Goal: Complete application form: Complete application form

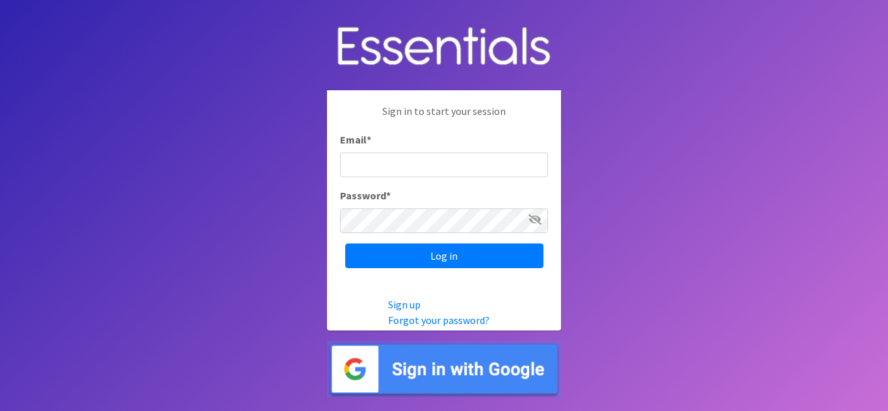
click at [442, 172] on input "Email *" at bounding box center [444, 165] width 208 height 25
type input "[EMAIL_ADDRESS][DOMAIN_NAME]"
click at [345, 244] on input "Log in" at bounding box center [444, 256] width 198 height 25
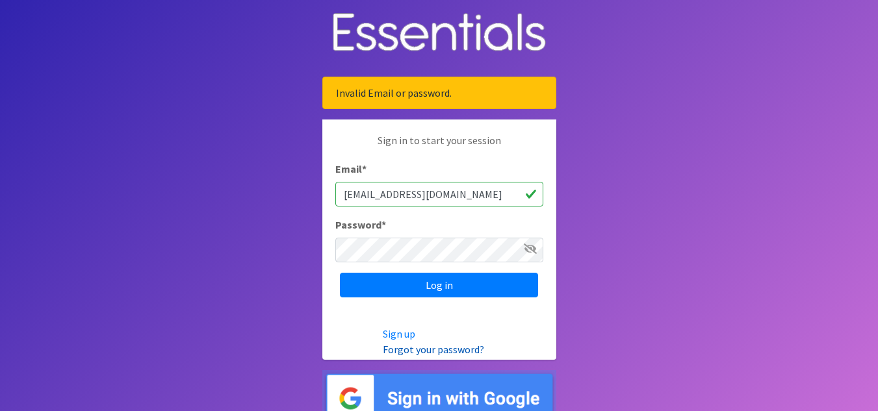
click at [408, 349] on link "Forgot your password?" at bounding box center [433, 349] width 101 height 13
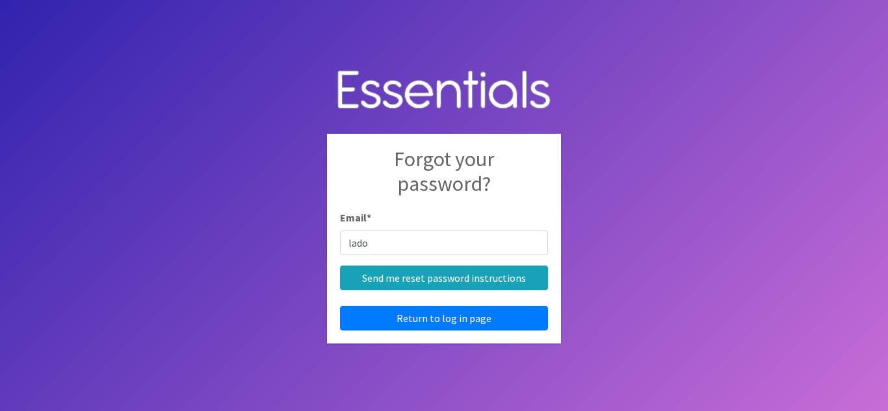
type input "[EMAIL_ADDRESS][DOMAIN_NAME]"
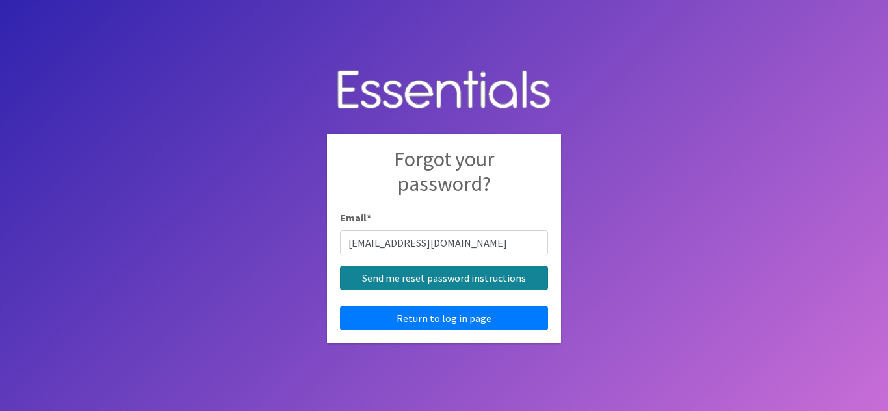
click at [435, 274] on input "Send me reset password instructions" at bounding box center [444, 278] width 208 height 25
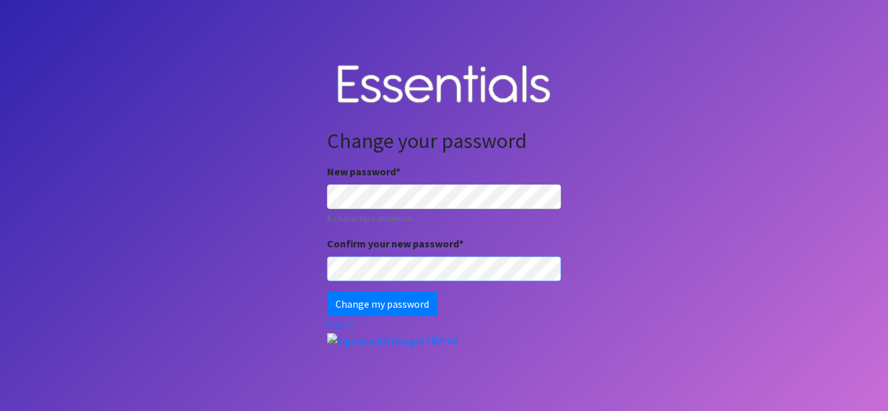
click at [327, 292] on input "Change my password" at bounding box center [382, 304] width 110 height 25
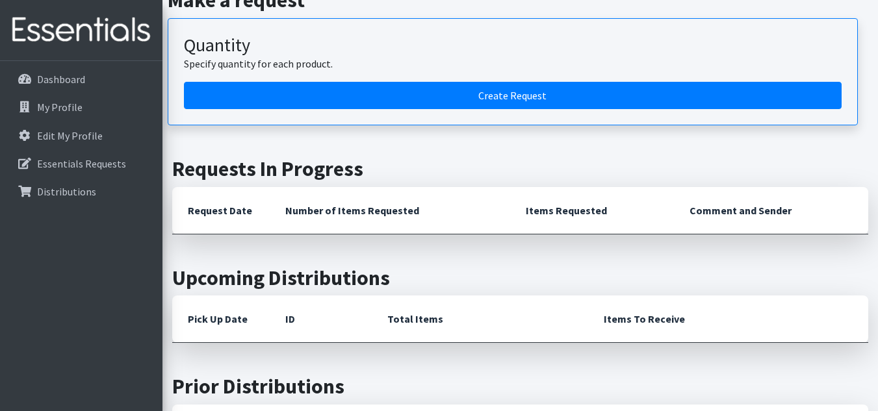
scroll to position [394, 0]
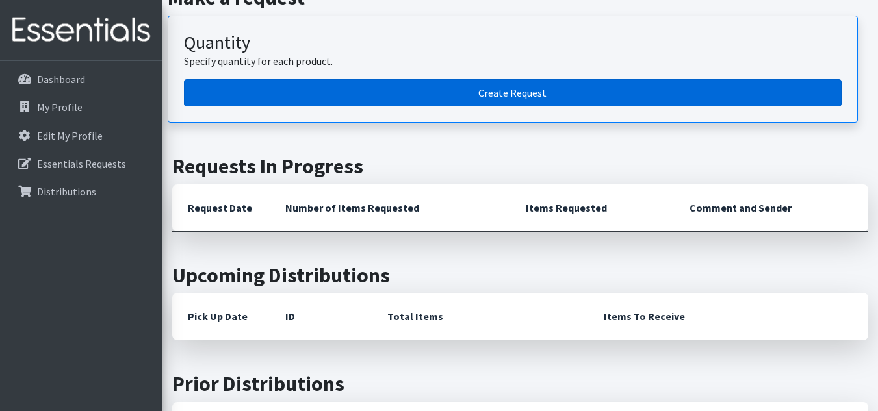
click at [499, 98] on link "Create Request" at bounding box center [513, 92] width 658 height 27
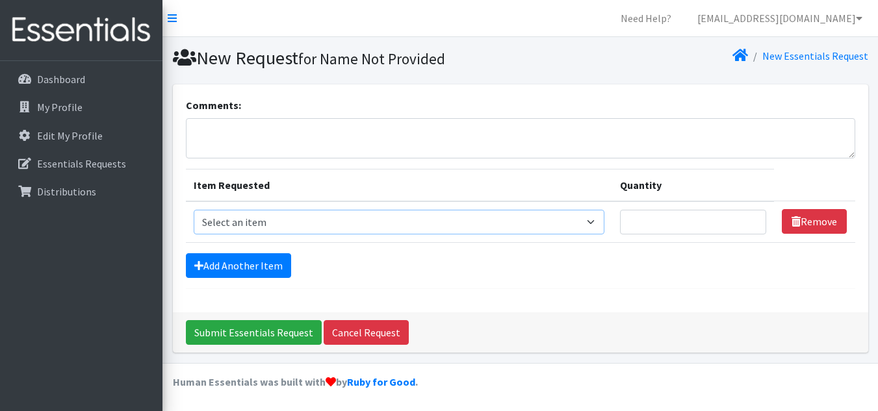
click at [383, 216] on select "Select an item Adult Briefs (Large/X-Large) Adult Briefs (Medium/Large) Adult B…" at bounding box center [399, 222] width 411 height 25
select select "4575"
click at [194, 210] on select "Select an item Adult Briefs (Large/X-Large) Adult Briefs (Medium/Large) Adult B…" at bounding box center [399, 222] width 411 height 25
click at [659, 220] on input "Quantity" at bounding box center [693, 222] width 146 height 25
type input "250"
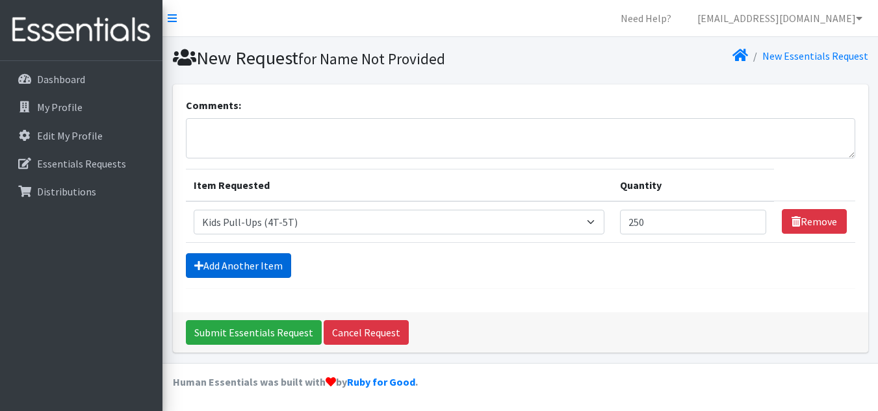
click at [241, 262] on link "Add Another Item" at bounding box center [238, 265] width 105 height 25
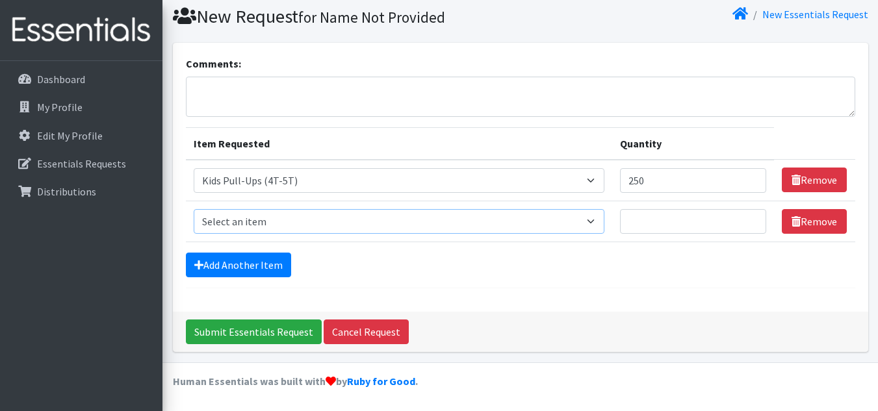
click at [316, 229] on select "Select an item Adult Briefs (Large/X-Large) Adult Briefs (Medium/Large) Adult B…" at bounding box center [399, 221] width 411 height 25
select select "4566"
click at [194, 209] on select "Select an item Adult Briefs (Large/X-Large) Adult Briefs (Medium/Large) Adult B…" at bounding box center [399, 221] width 411 height 25
click at [674, 217] on input "Quantity" at bounding box center [693, 221] width 146 height 25
type input "150"
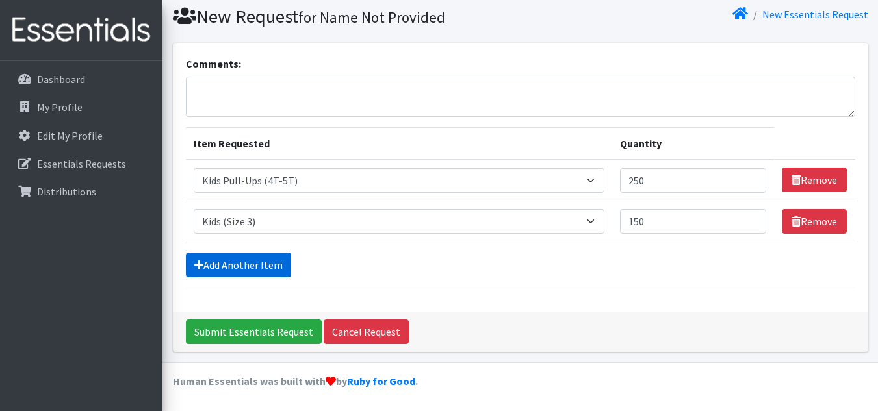
click at [222, 262] on link "Add Another Item" at bounding box center [238, 265] width 105 height 25
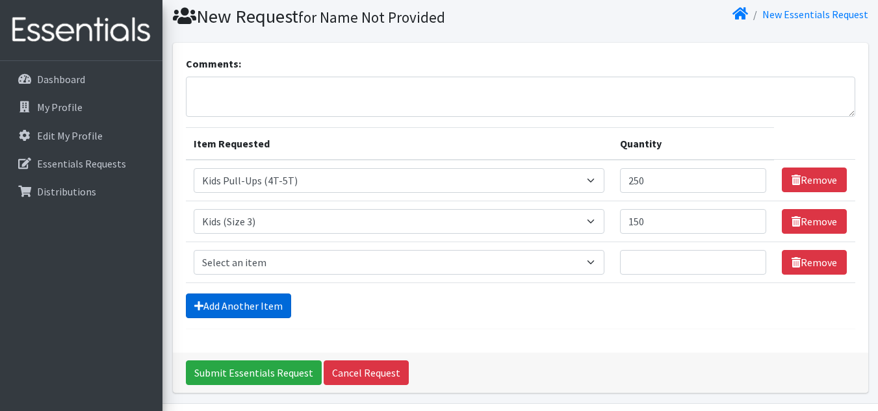
scroll to position [83, 0]
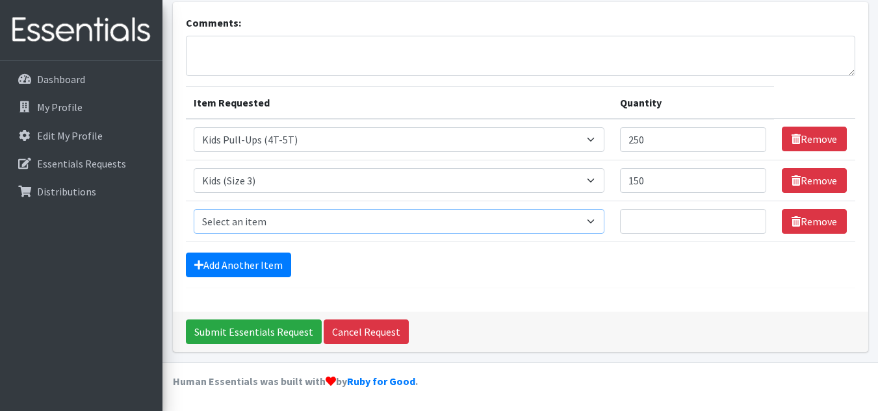
click at [237, 222] on select "Select an item Adult Briefs (Large/X-Large) Adult Briefs (Medium/Large) Adult B…" at bounding box center [399, 221] width 411 height 25
click at [194, 209] on select "Select an item Adult Briefs (Large/X-Large) Adult Briefs (Medium/Large) Adult B…" at bounding box center [399, 221] width 411 height 25
click at [647, 218] on input "Quantity" at bounding box center [693, 221] width 146 height 25
click at [582, 217] on select "Select an item Adult Briefs (Large/X-Large) Adult Briefs (Medium/Large) Adult B…" at bounding box center [399, 221] width 411 height 25
select select "4567"
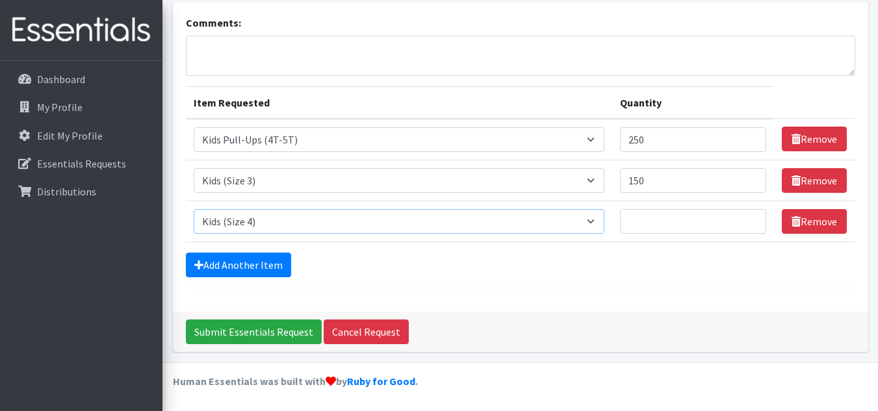
click at [194, 209] on select "Select an item Adult Briefs (Large/X-Large) Adult Briefs (Medium/Large) Adult B…" at bounding box center [399, 221] width 411 height 25
click at [662, 221] on input "Quantity" at bounding box center [693, 221] width 146 height 25
type input "150"
click at [253, 274] on link "Add Another Item" at bounding box center [238, 265] width 105 height 25
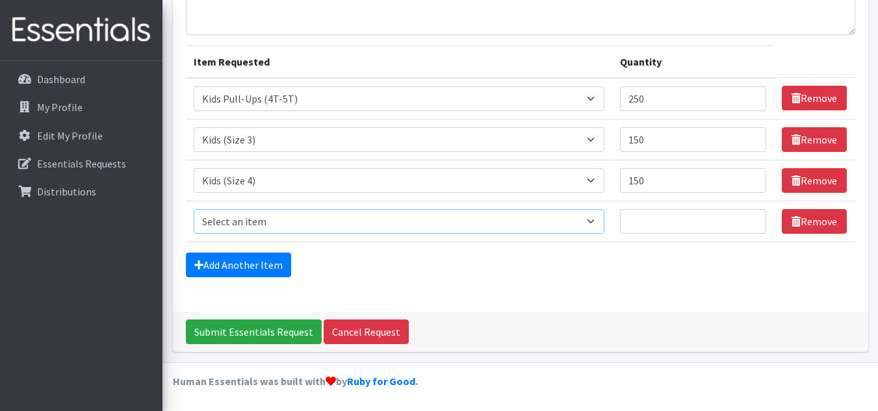
click at [537, 220] on select "Select an item Adult Briefs (Large/X-Large) Adult Briefs (Medium/Large) Adult B…" at bounding box center [399, 221] width 411 height 25
select select "4560"
click at [194, 209] on select "Select an item Adult Briefs (Large/X-Large) Adult Briefs (Medium/Large) Adult B…" at bounding box center [399, 221] width 411 height 25
click at [632, 218] on input "Quantity" at bounding box center [693, 221] width 146 height 25
type input "100"
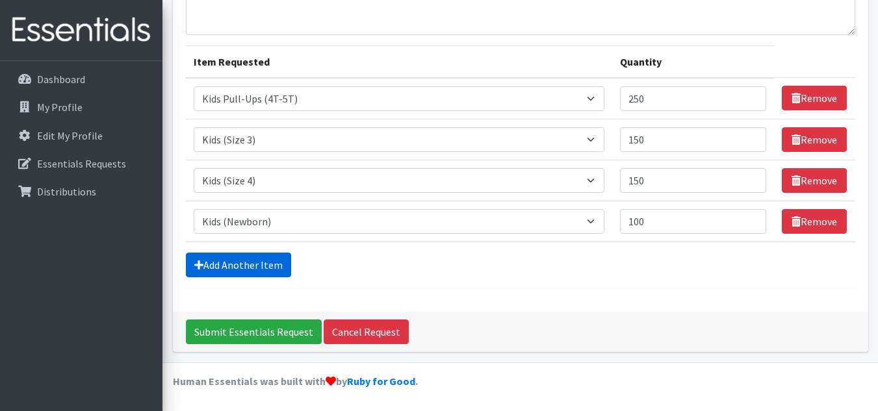
click at [257, 264] on link "Add Another Item" at bounding box center [238, 265] width 105 height 25
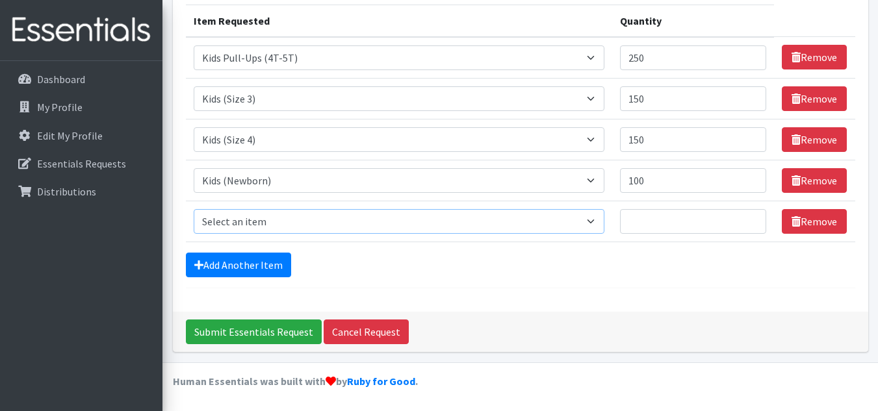
click at [589, 224] on select "Select an item Adult Briefs (Large/X-Large) Adult Briefs (Medium/Large) Adult B…" at bounding box center [399, 221] width 411 height 25
click at [533, 327] on div "Submit Essentials Request Cancel Request" at bounding box center [520, 332] width 695 height 40
click at [276, 220] on select "Select an item Adult Briefs (Large/X-Large) Adult Briefs (Medium/Large) Adult B…" at bounding box center [399, 221] width 411 height 25
select select "4574"
click at [194, 209] on select "Select an item Adult Briefs (Large/X-Large) Adult Briefs (Medium/Large) Adult B…" at bounding box center [399, 221] width 411 height 25
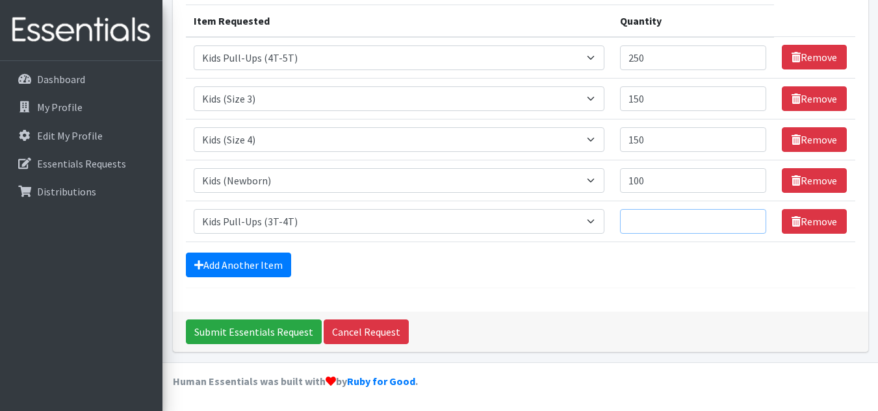
click at [674, 230] on input "Quantity" at bounding box center [693, 221] width 146 height 25
type input "250"
click at [263, 331] on input "Submit Essentials Request" at bounding box center [254, 332] width 136 height 25
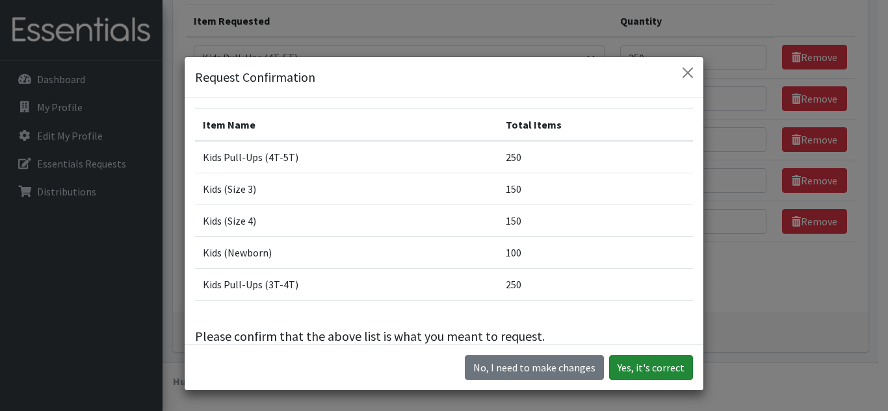
click at [656, 361] on button "Yes, it's correct" at bounding box center [651, 367] width 84 height 25
